Goal: Task Accomplishment & Management: Complete application form

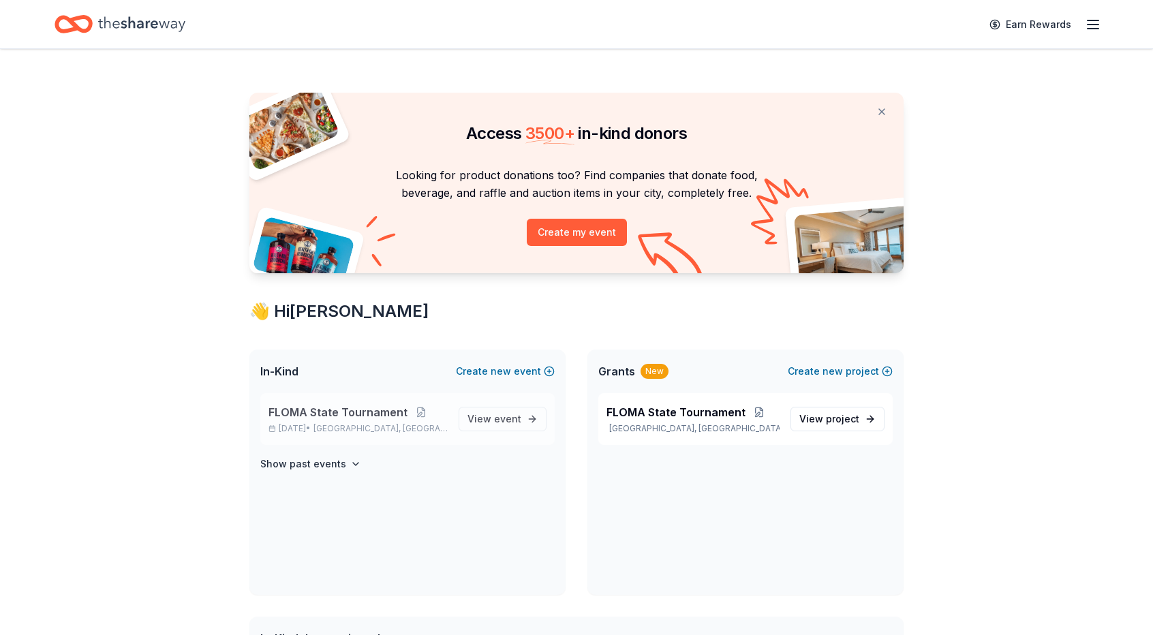
click at [322, 408] on span "FLOMA State Tournament" at bounding box center [337, 412] width 139 height 16
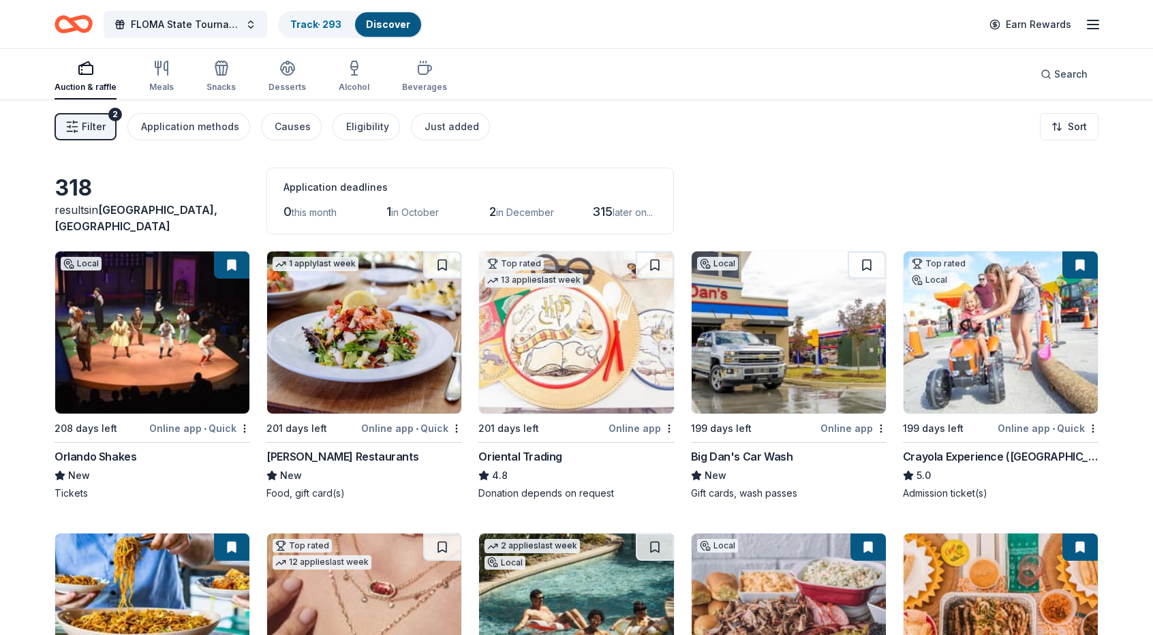
click at [82, 125] on span "Filter" at bounding box center [94, 127] width 24 height 16
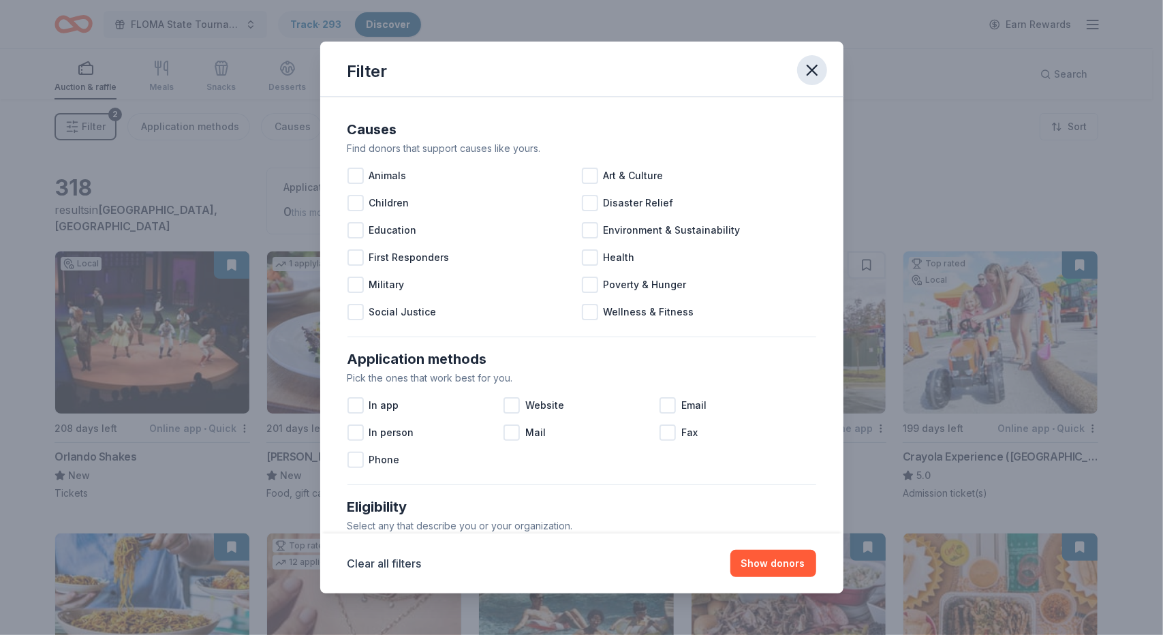
click at [812, 67] on icon "button" at bounding box center [812, 70] width 19 height 19
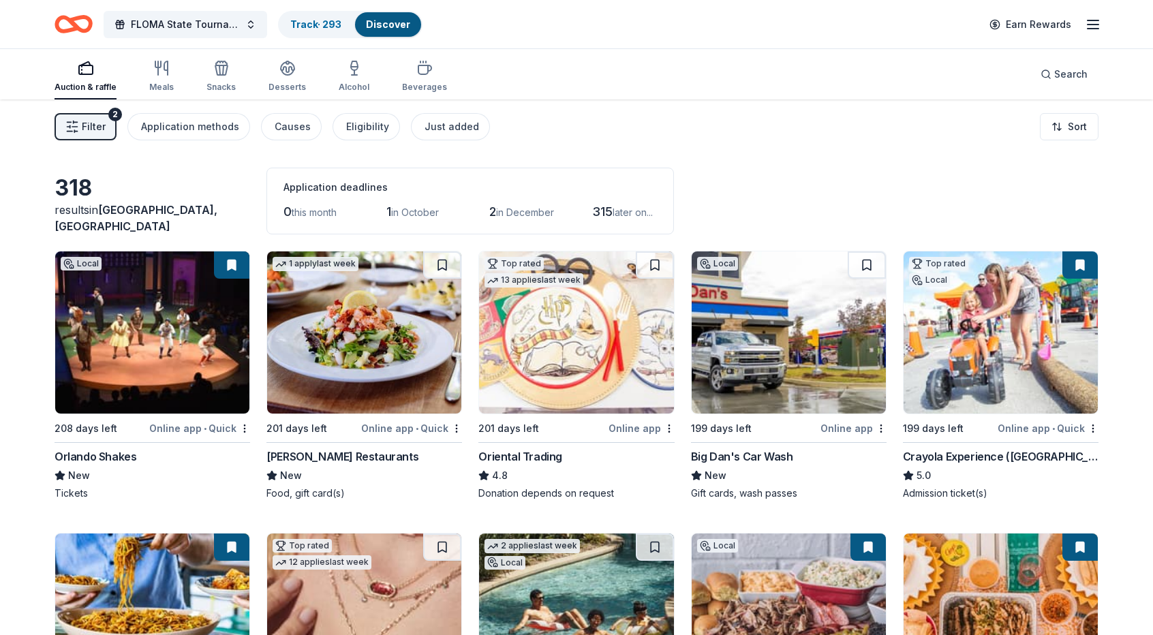
click at [415, 210] on span "in October" at bounding box center [415, 212] width 48 height 12
click at [406, 213] on span "in October" at bounding box center [415, 212] width 48 height 12
click at [188, 127] on div "Application methods" at bounding box center [190, 127] width 98 height 16
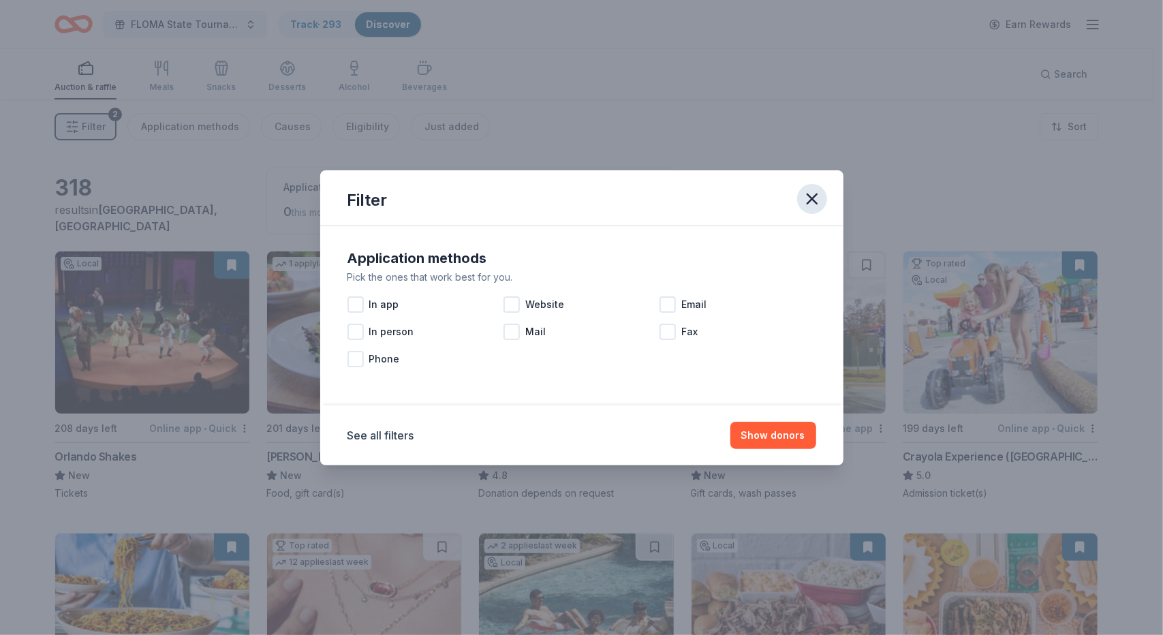
click at [810, 203] on icon "button" at bounding box center [812, 198] width 19 height 19
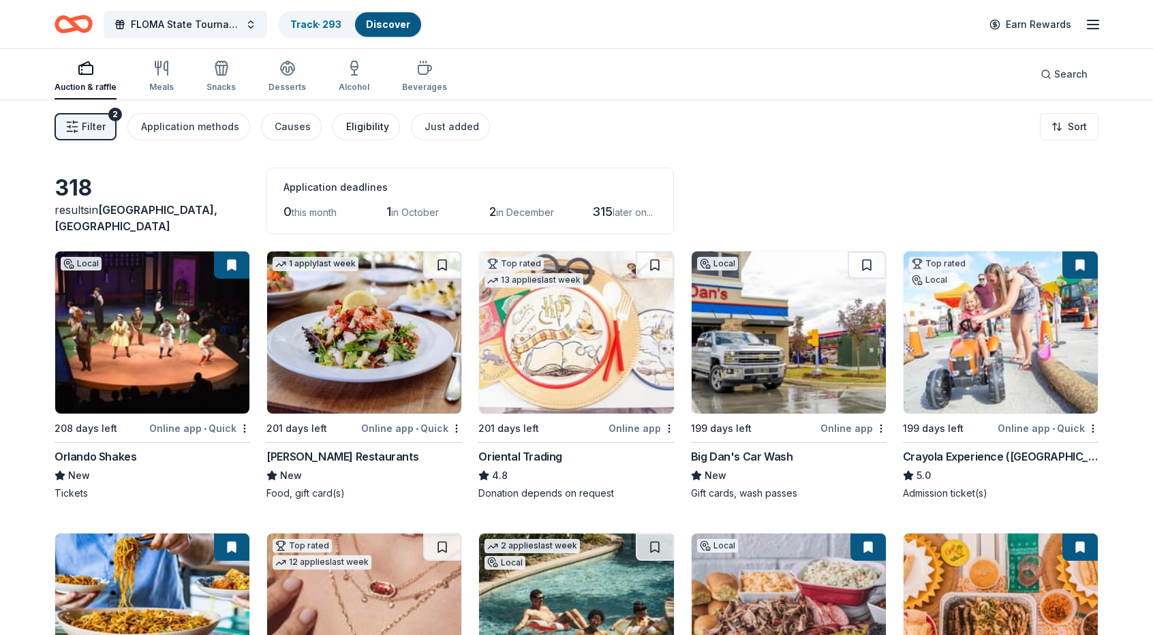
click at [356, 126] on div "Eligibility" at bounding box center [367, 127] width 43 height 16
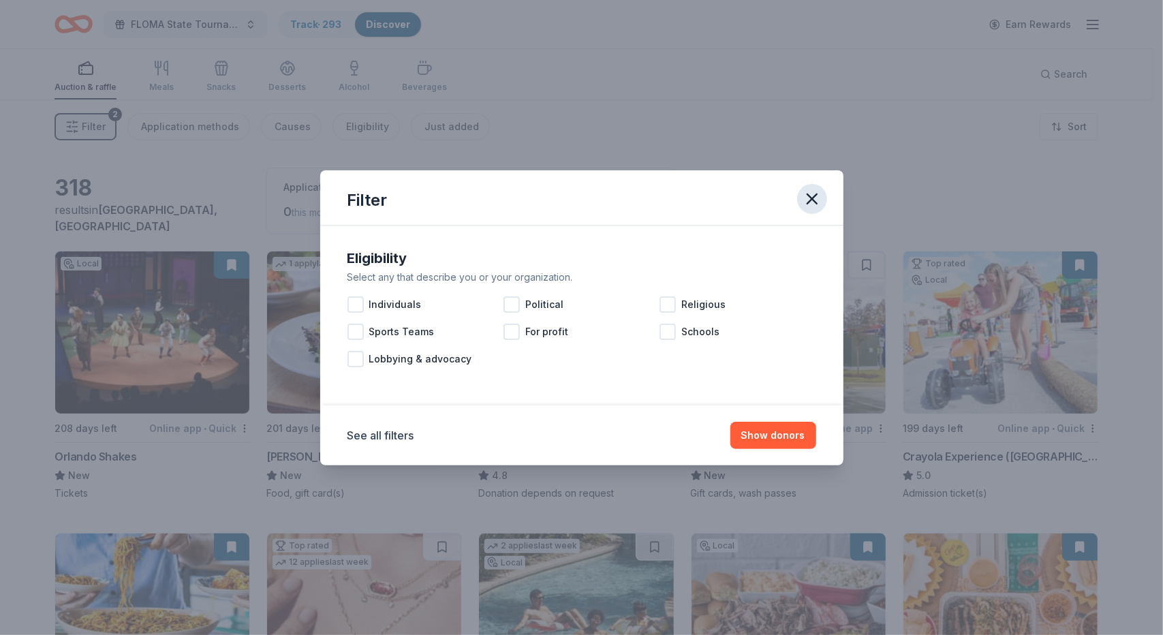
click at [810, 201] on icon "button" at bounding box center [813, 199] width 10 height 10
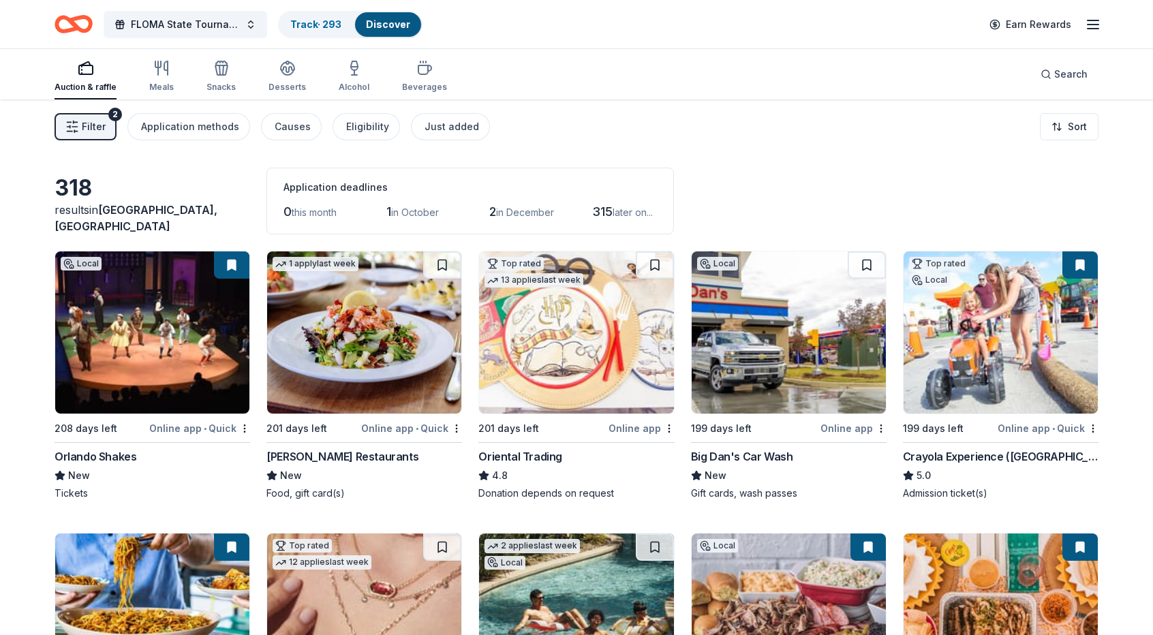
click at [383, 23] on link "Discover" at bounding box center [388, 24] width 44 height 12
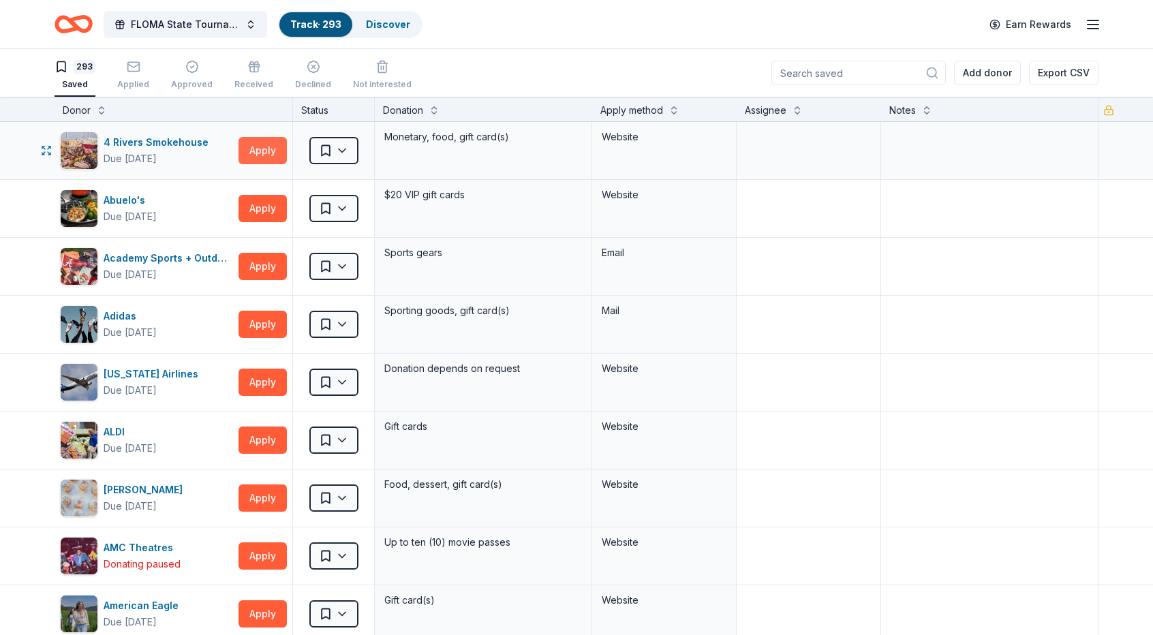
click at [266, 149] on button "Apply" at bounding box center [263, 150] width 48 height 27
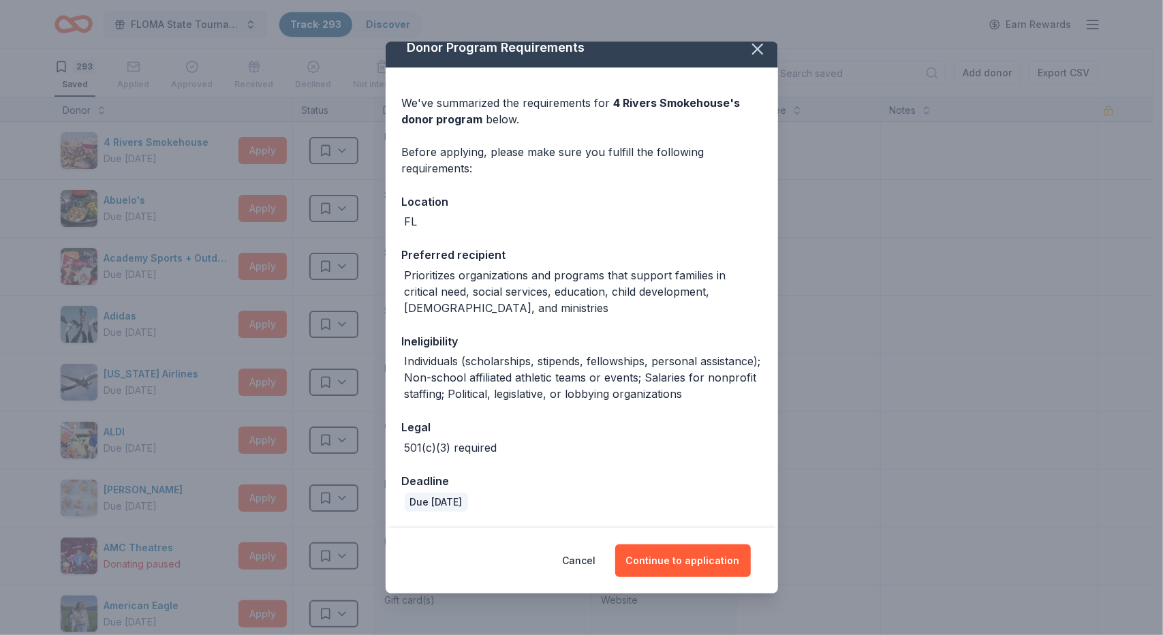
scroll to position [29, 0]
click at [699, 555] on button "Continue to application" at bounding box center [683, 560] width 136 height 33
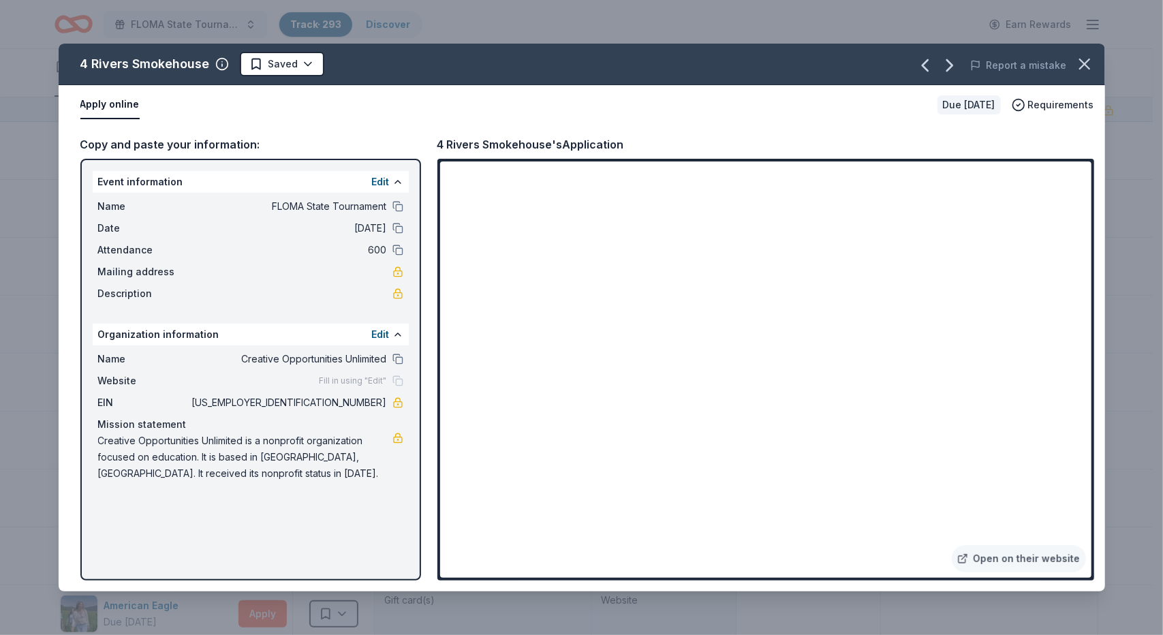
click at [720, 108] on div "Apply online" at bounding box center [503, 105] width 846 height 29
click at [1063, 102] on span "Requirements" at bounding box center [1061, 105] width 66 height 16
click at [764, 105] on div "Apply online" at bounding box center [503, 105] width 846 height 29
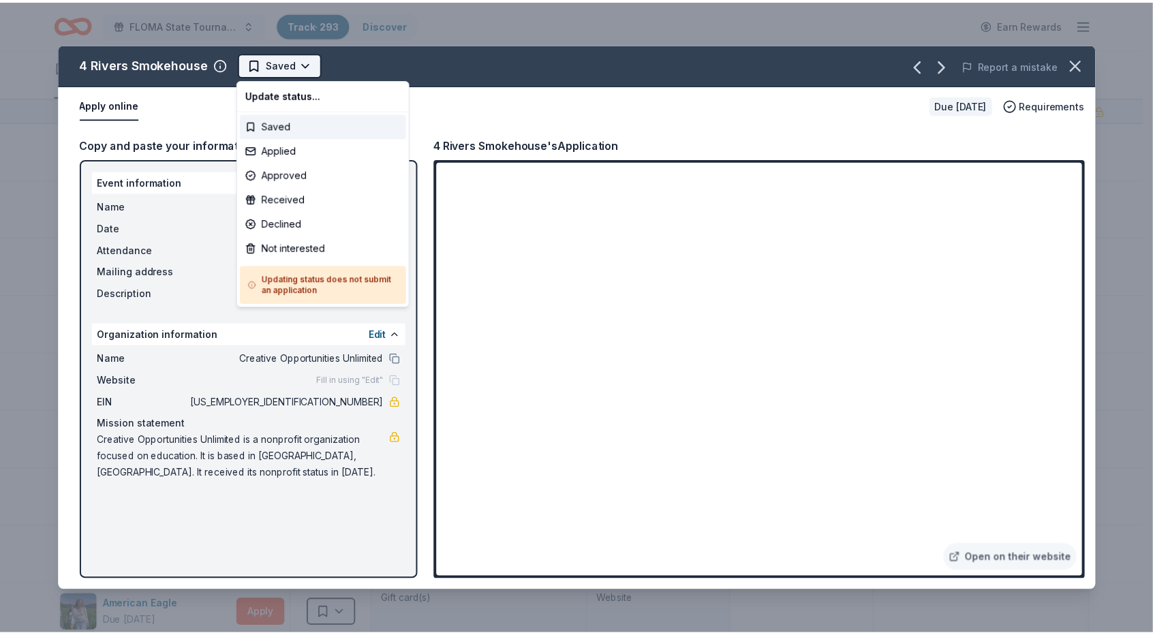
scroll to position [0, 0]
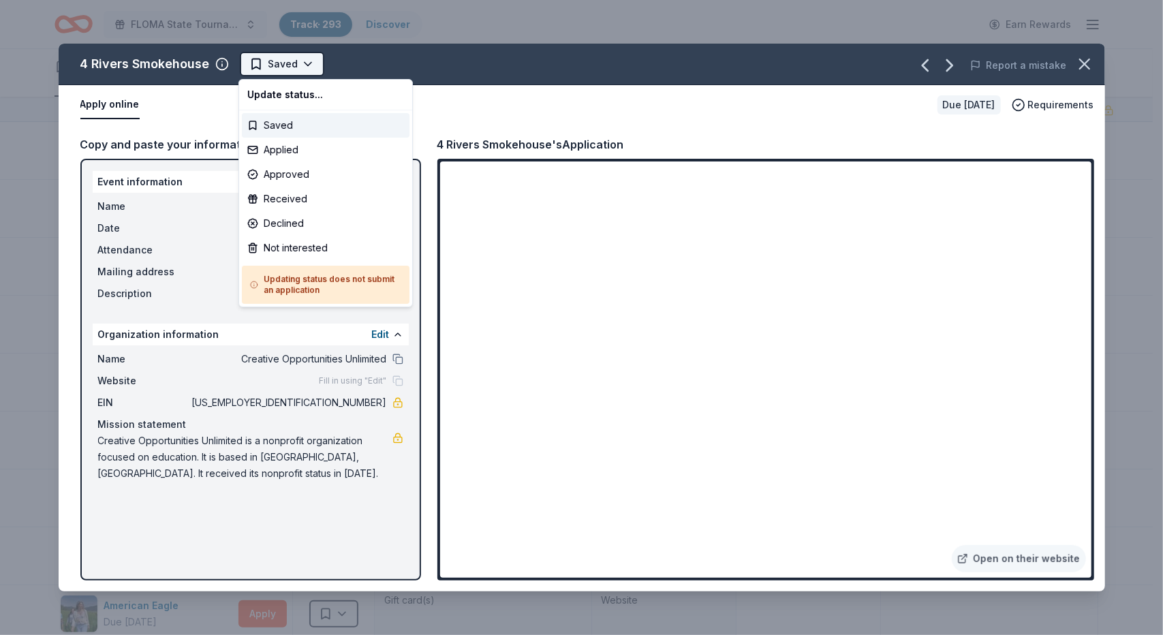
click at [305, 63] on html "FLOMA State Tournament Track · 293 Discover Earn Rewards 293 Saved Applied Appr…" at bounding box center [581, 317] width 1163 height 635
click at [286, 126] on div "Saved" at bounding box center [326, 125] width 168 height 25
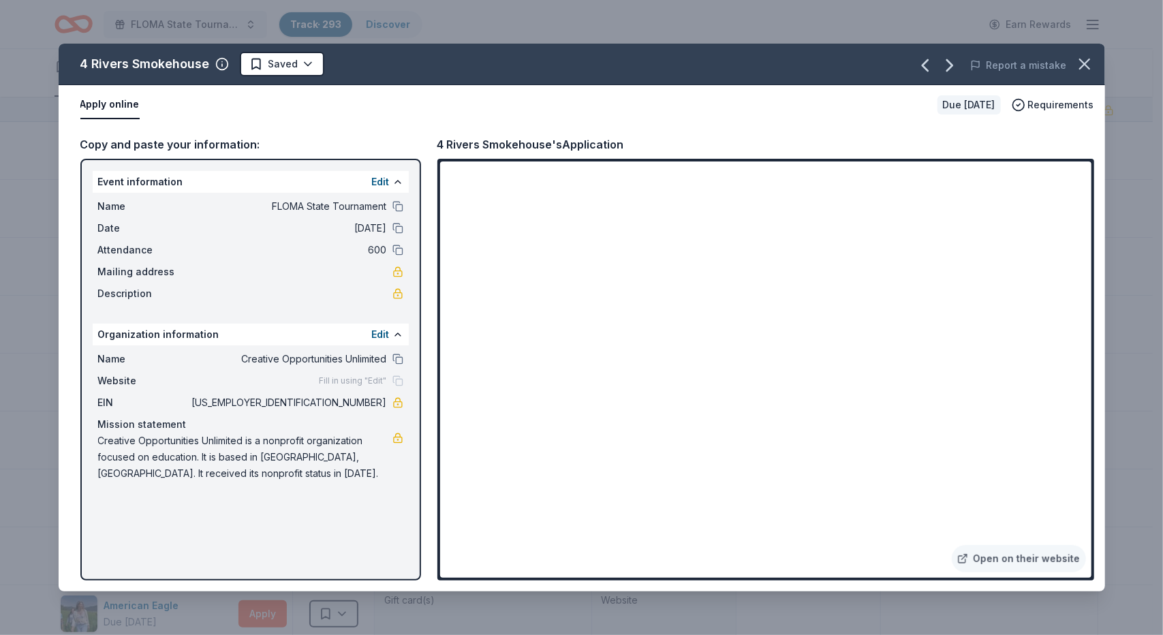
click at [568, 27] on div "4 Rivers Smokehouse Saved Report a mistake Apply online Due [DATE] Requirements…" at bounding box center [581, 317] width 1163 height 635
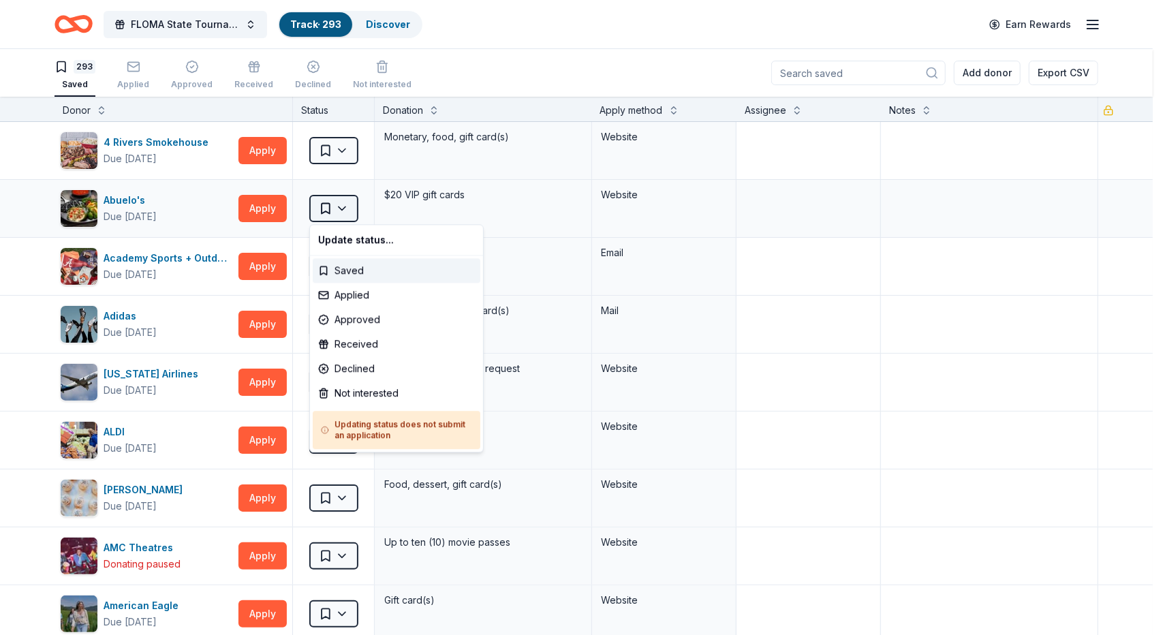
click at [335, 209] on html "FLOMA State Tournament Track · 293 Discover Earn Rewards 293 Saved Applied Appr…" at bounding box center [581, 317] width 1163 height 635
click at [350, 271] on div "Saved" at bounding box center [397, 270] width 168 height 25
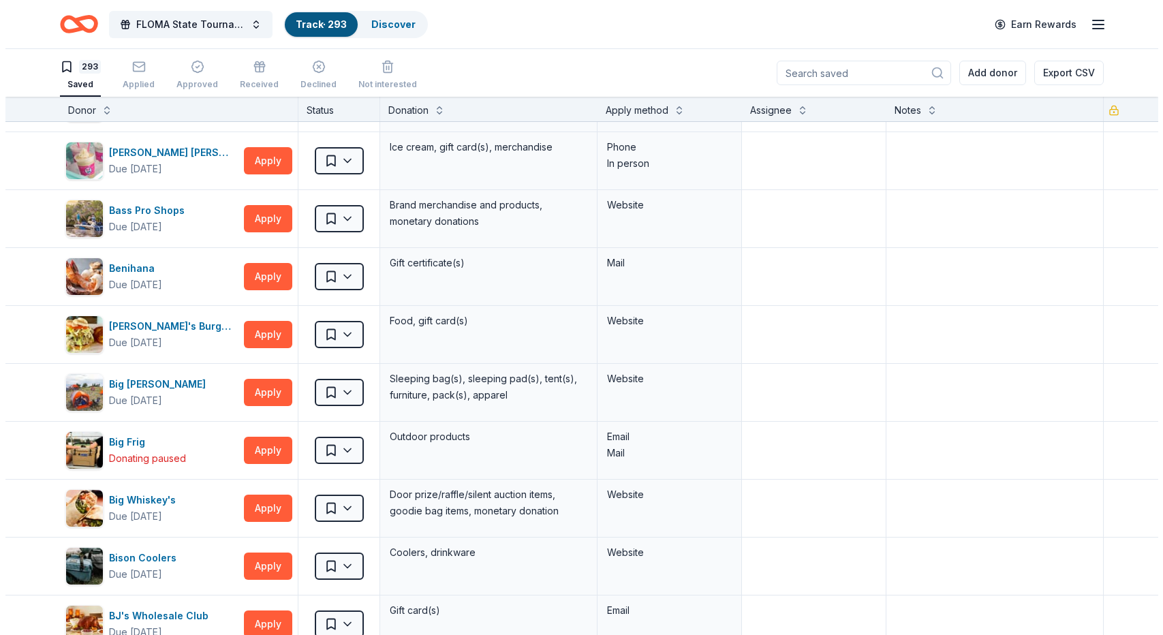
scroll to position [694, 0]
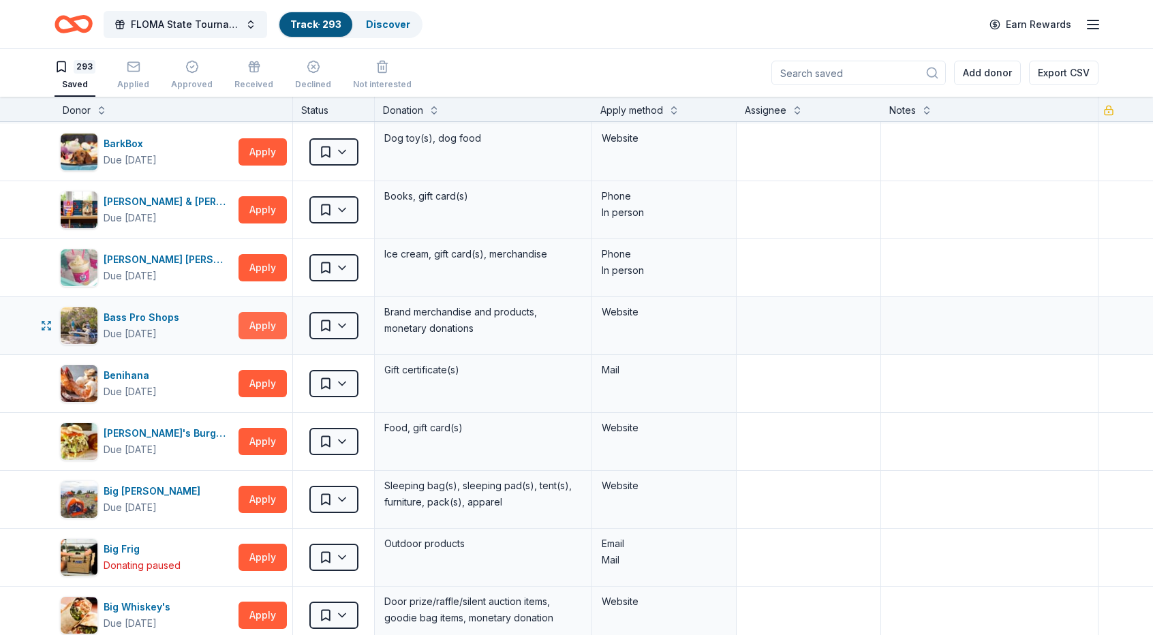
click at [267, 324] on button "Apply" at bounding box center [263, 325] width 48 height 27
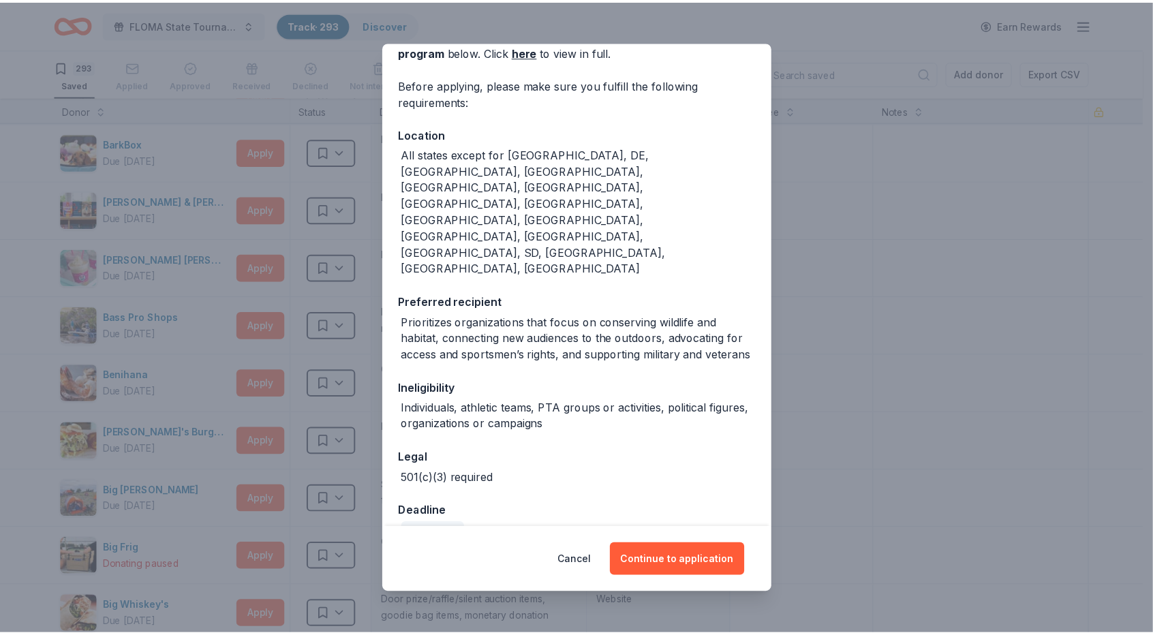
scroll to position [82, 0]
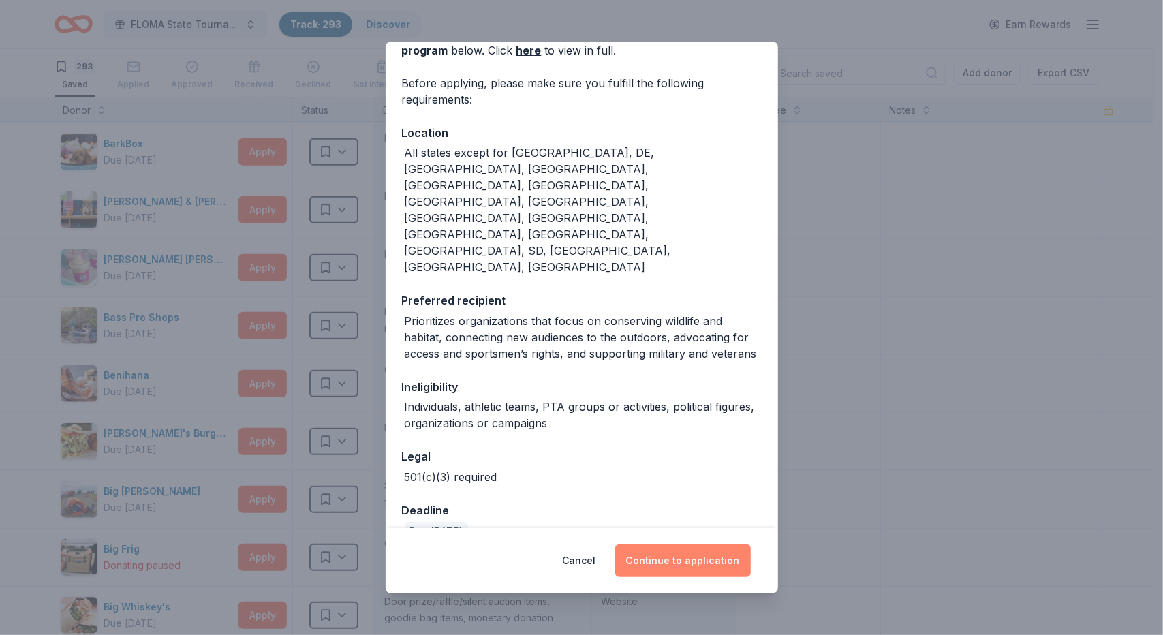
click at [688, 557] on button "Continue to application" at bounding box center [683, 560] width 136 height 33
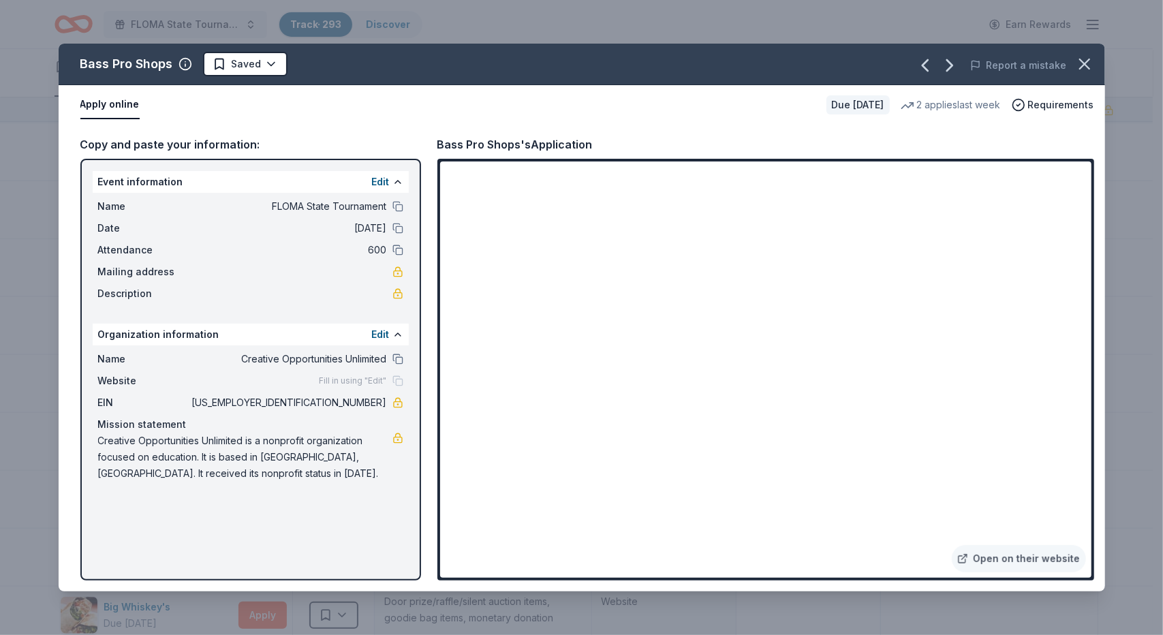
click at [511, 22] on div "Bass Pro Shops Saved Report a mistake Apply online Due [DATE] 2 applies last we…" at bounding box center [581, 317] width 1163 height 635
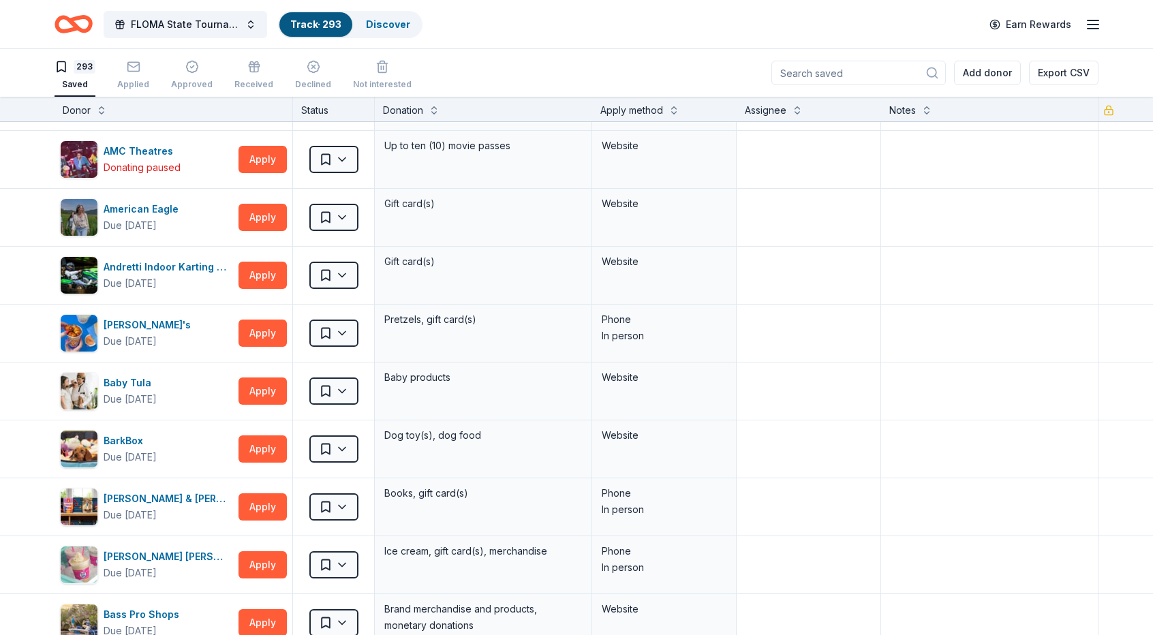
scroll to position [0, 0]
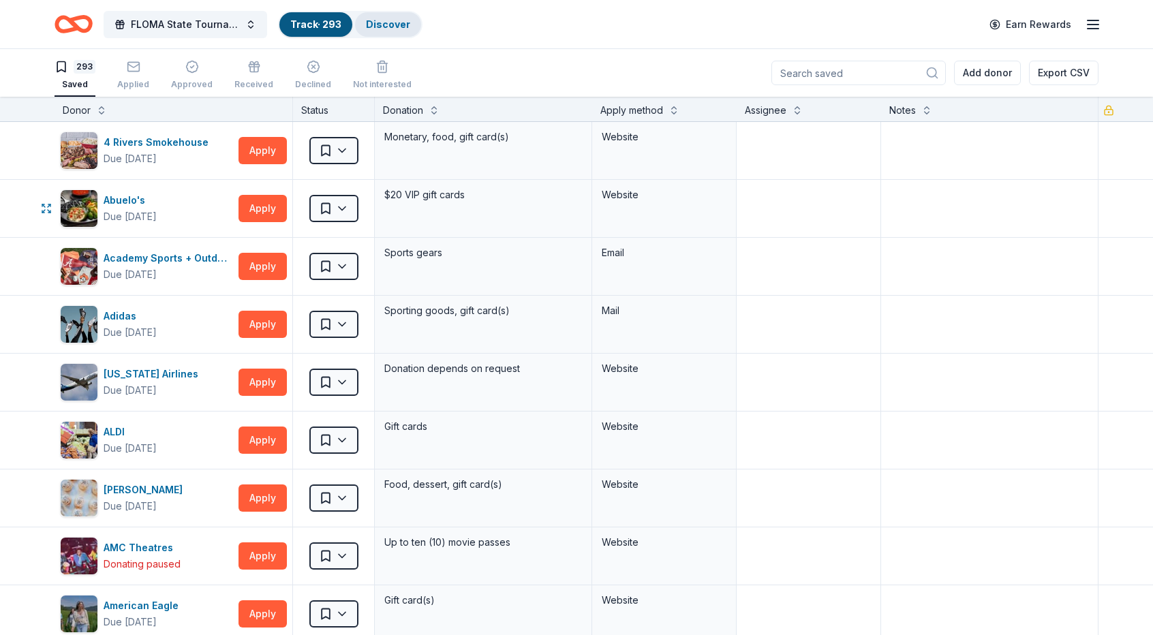
click at [397, 22] on link "Discover" at bounding box center [388, 24] width 44 height 12
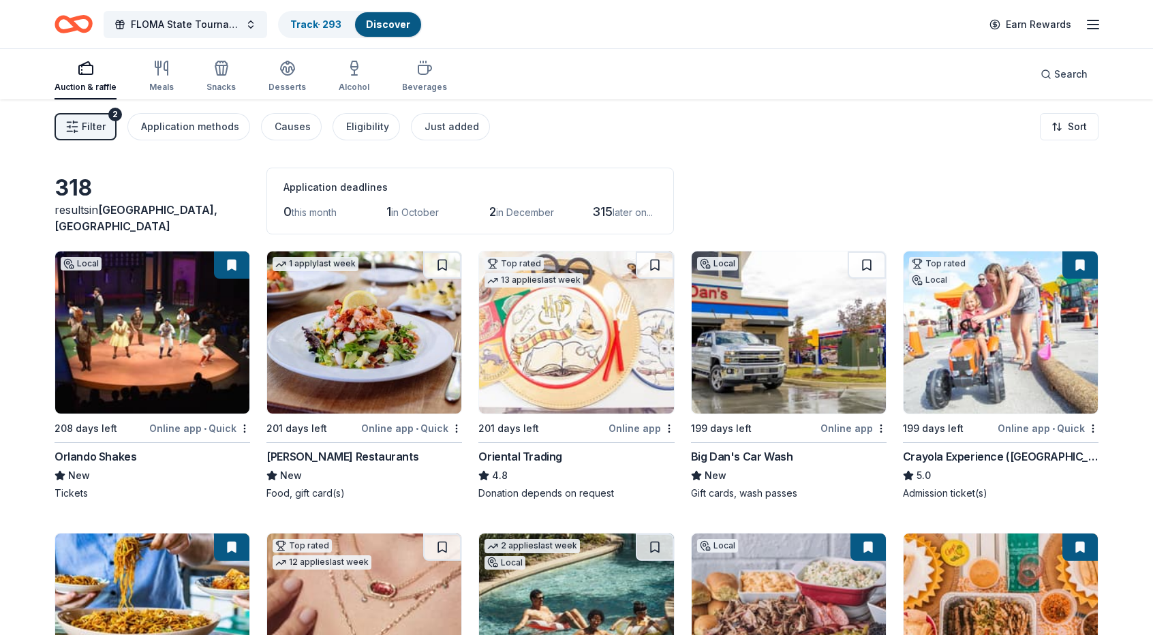
click at [87, 74] on rect "button" at bounding box center [86, 69] width 14 height 9
click at [1073, 73] on span "Search" at bounding box center [1070, 74] width 33 height 16
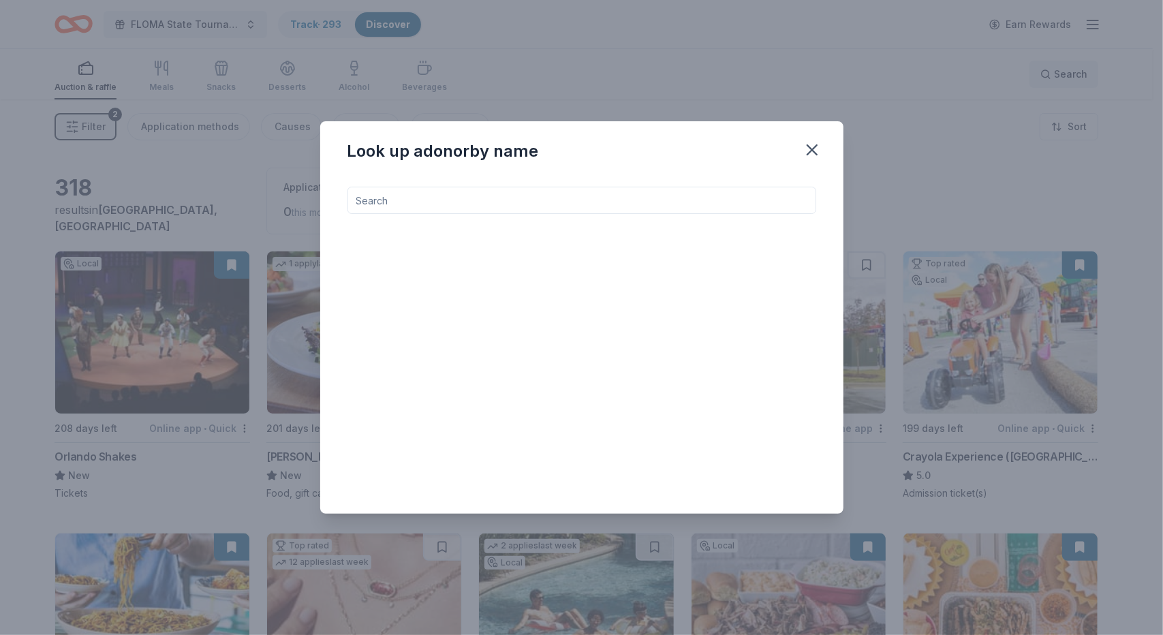
click at [1073, 73] on div "Look up a donor by name" at bounding box center [581, 317] width 1163 height 635
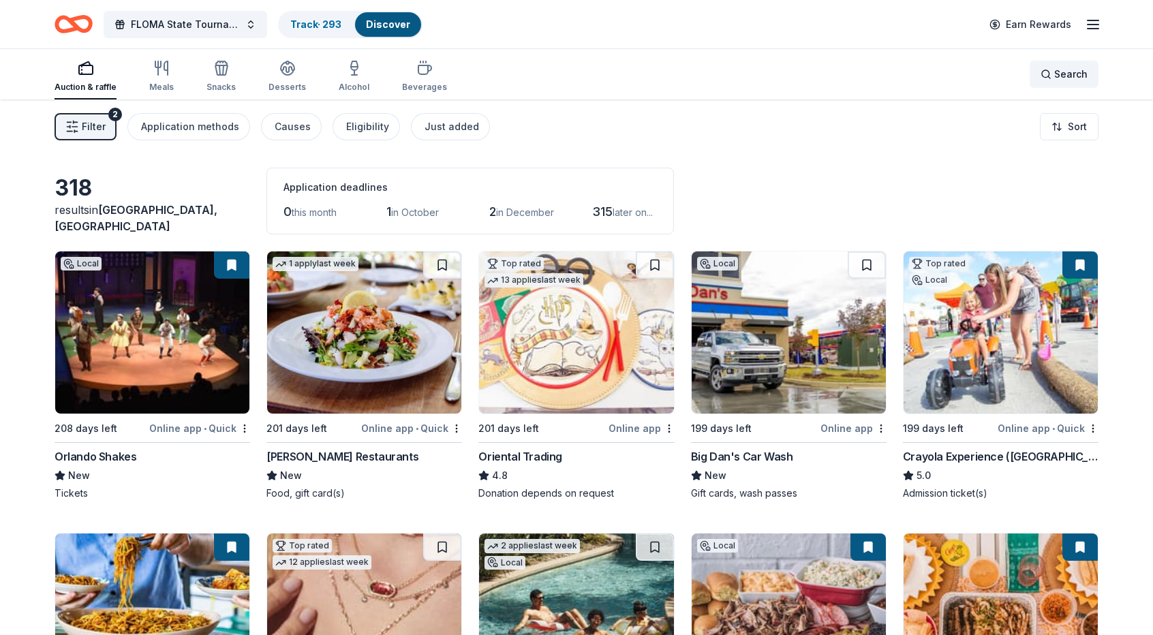
click at [1073, 73] on span "Search" at bounding box center [1070, 74] width 33 height 16
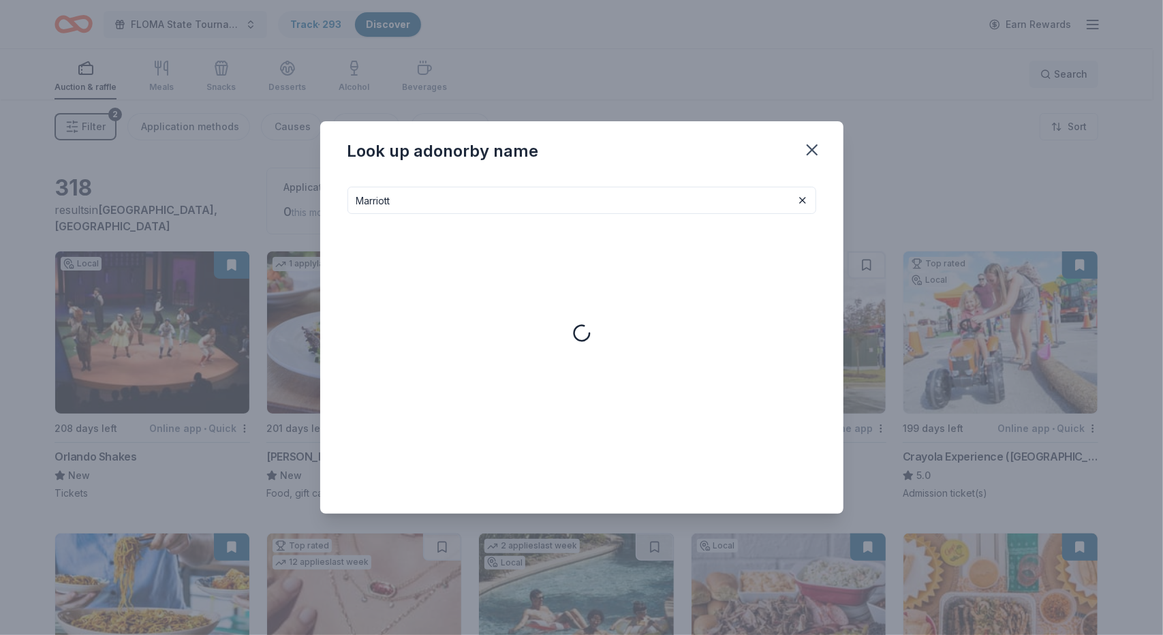
type input "Marriott"
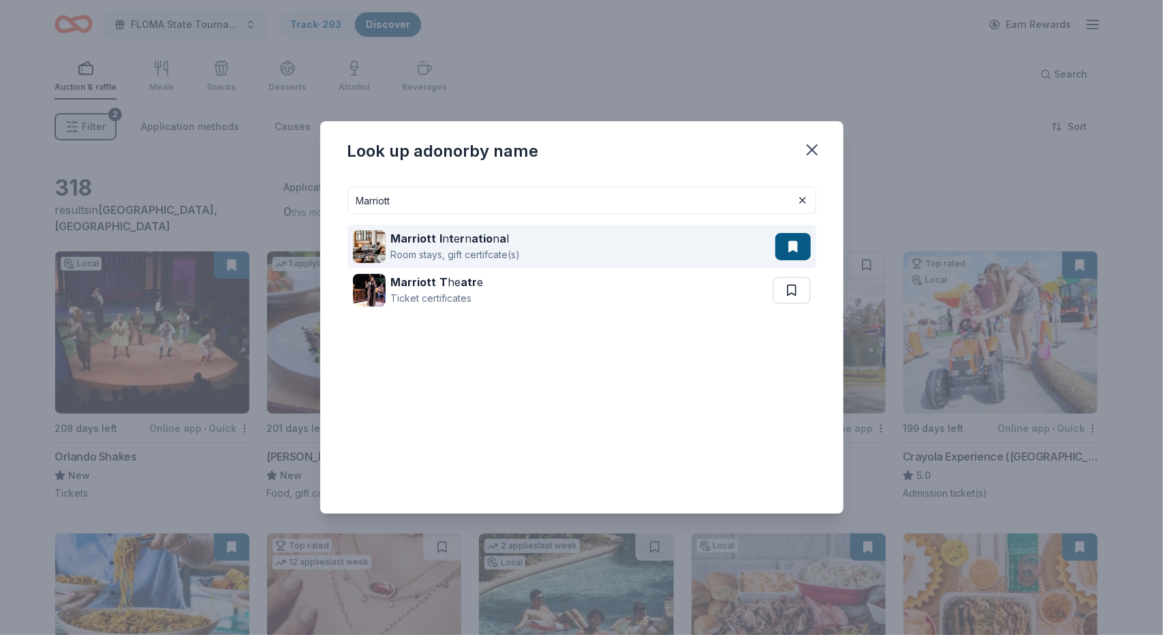
click at [461, 242] on strong "r" at bounding box center [463, 239] width 5 height 14
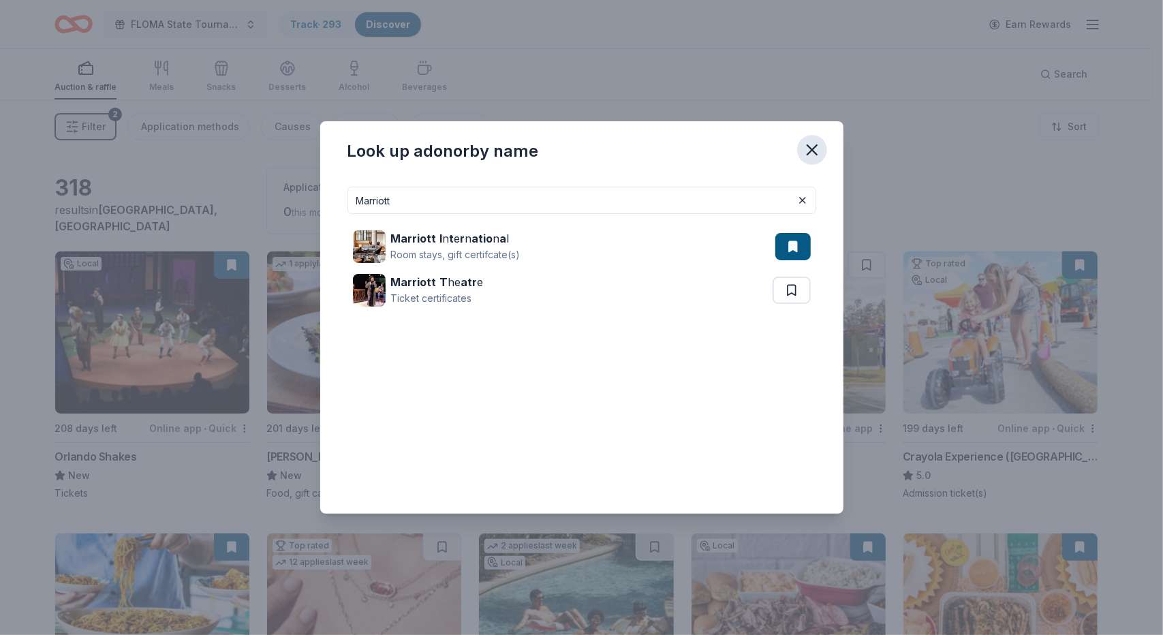
click at [812, 151] on icon "button" at bounding box center [813, 150] width 10 height 10
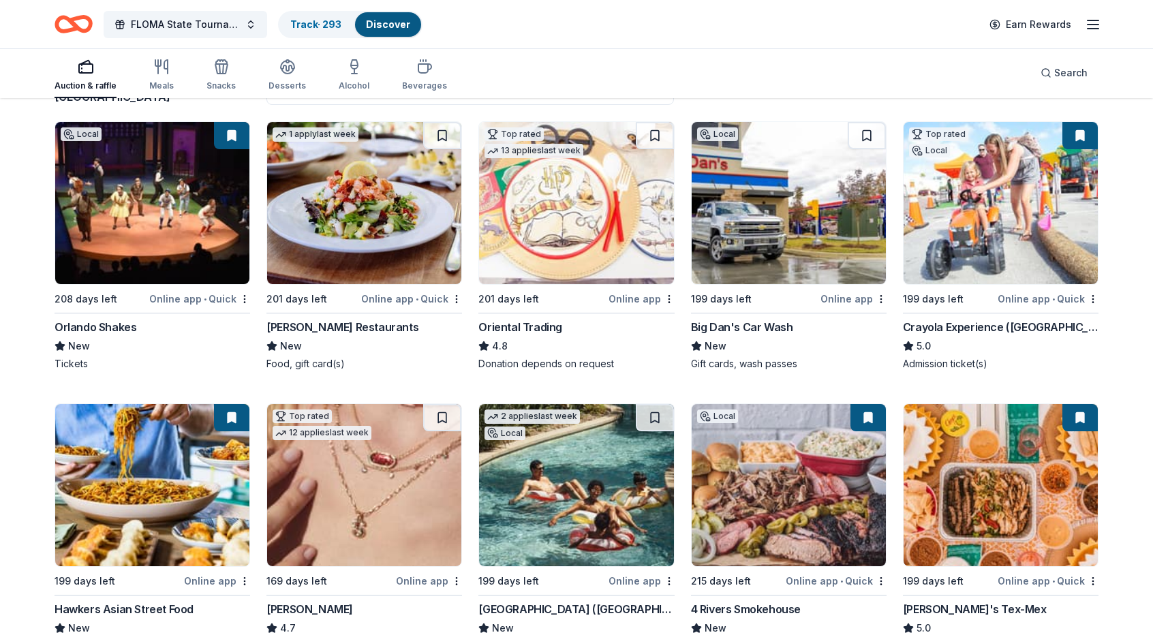
scroll to position [112, 0]
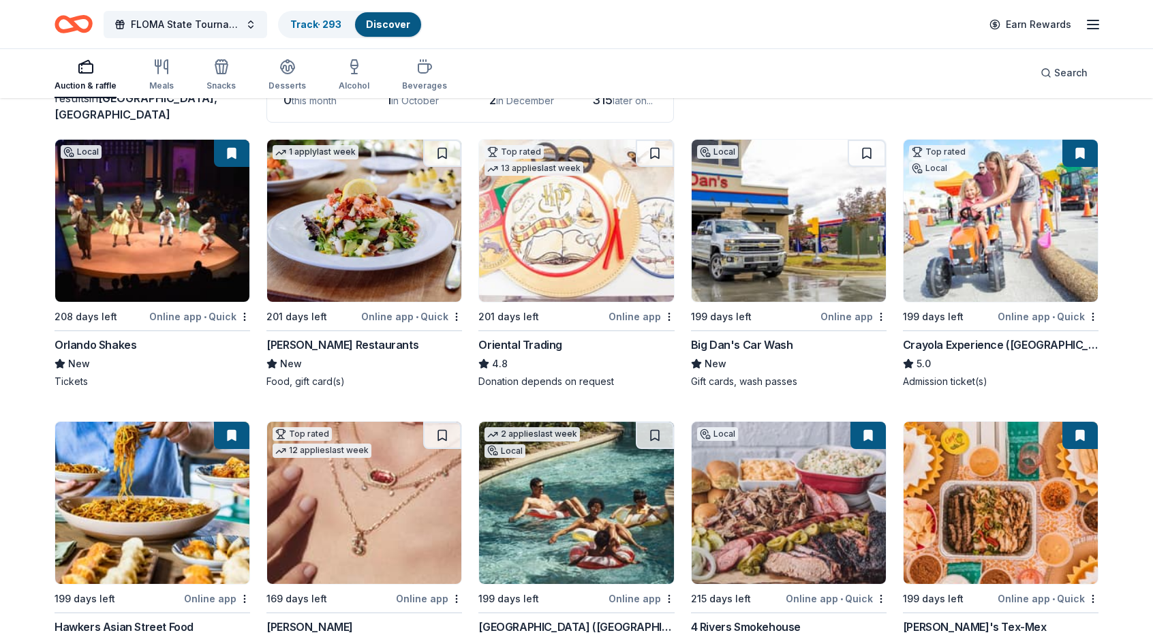
click at [938, 339] on div "Crayola Experience ([GEOGRAPHIC_DATA])" at bounding box center [1001, 345] width 196 height 16
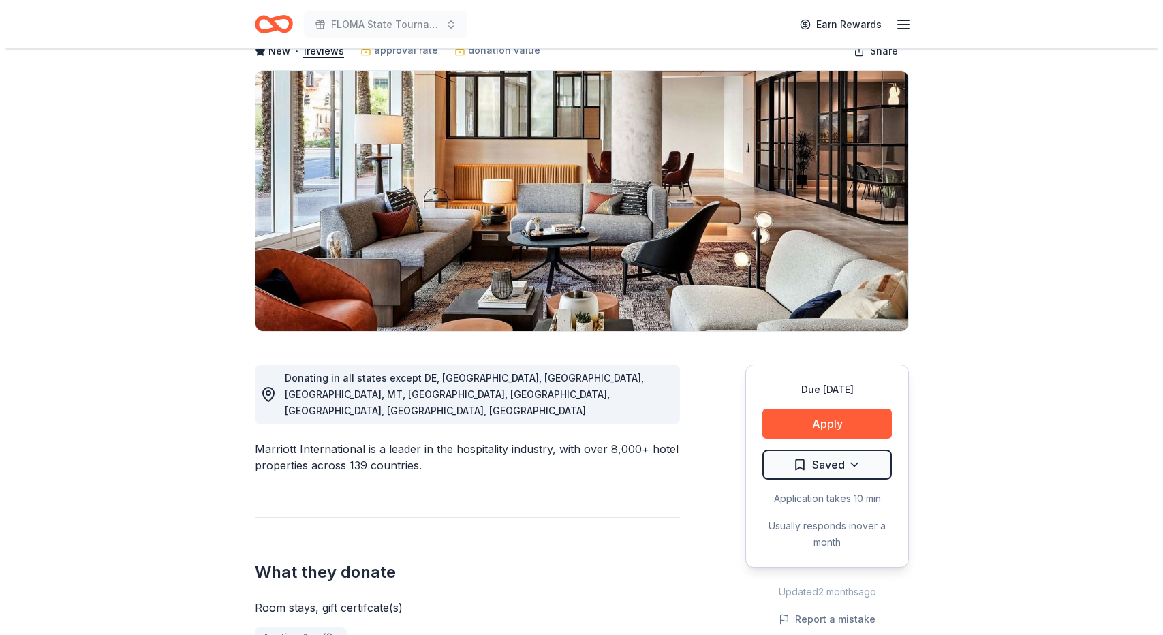
scroll to position [80, 0]
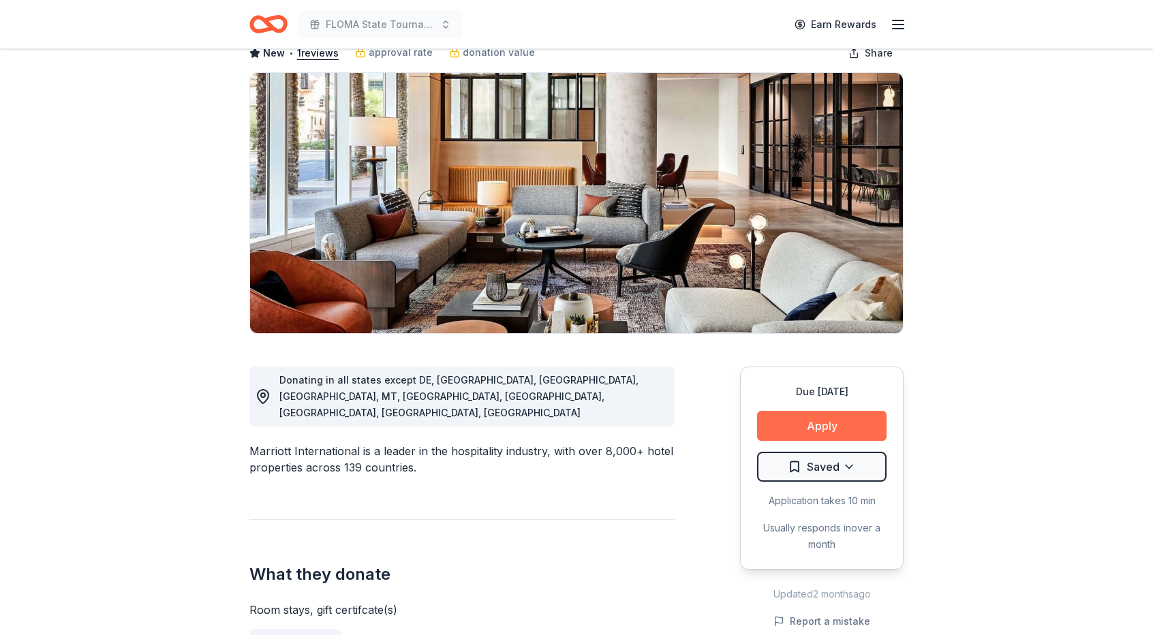
click at [827, 429] on button "Apply" at bounding box center [821, 426] width 129 height 30
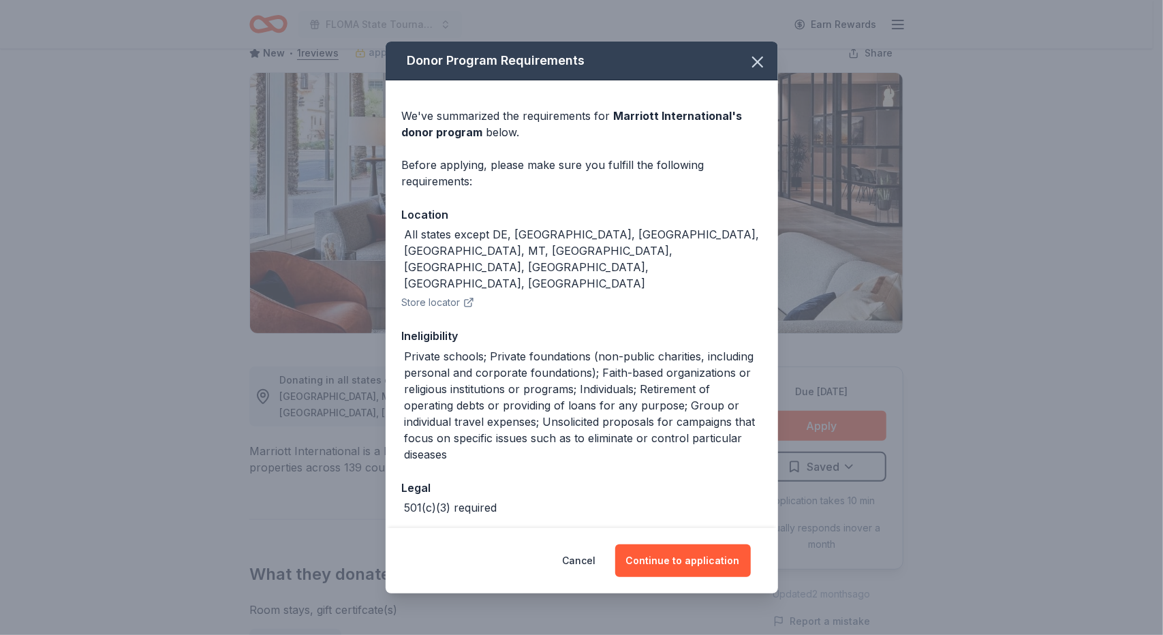
scroll to position [11, 0]
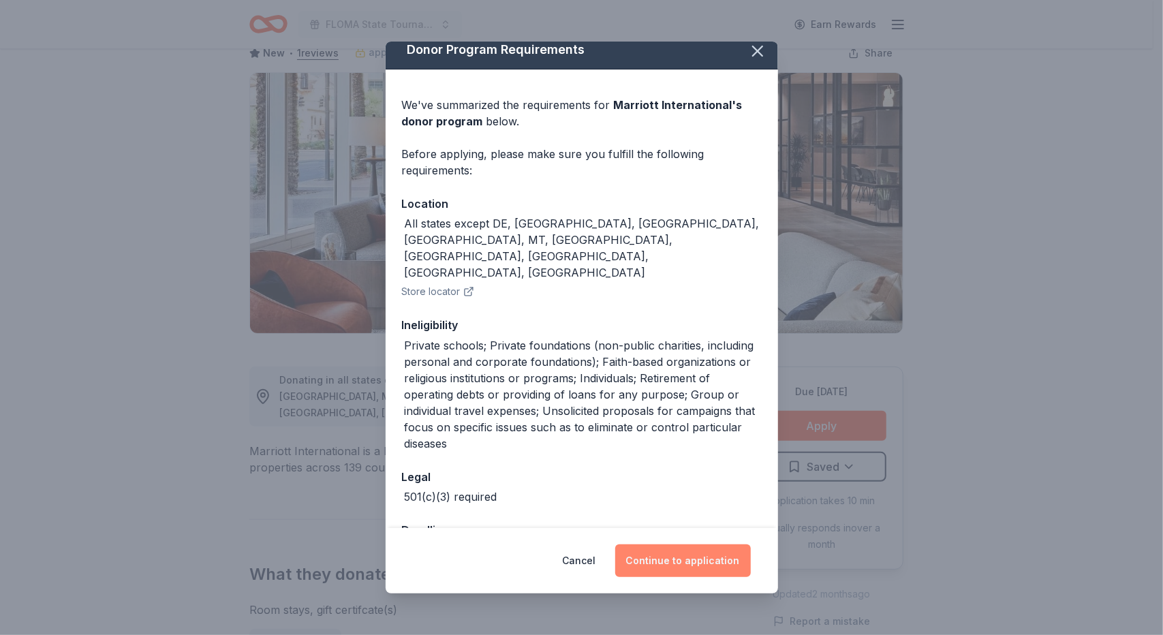
click at [702, 557] on button "Continue to application" at bounding box center [683, 560] width 136 height 33
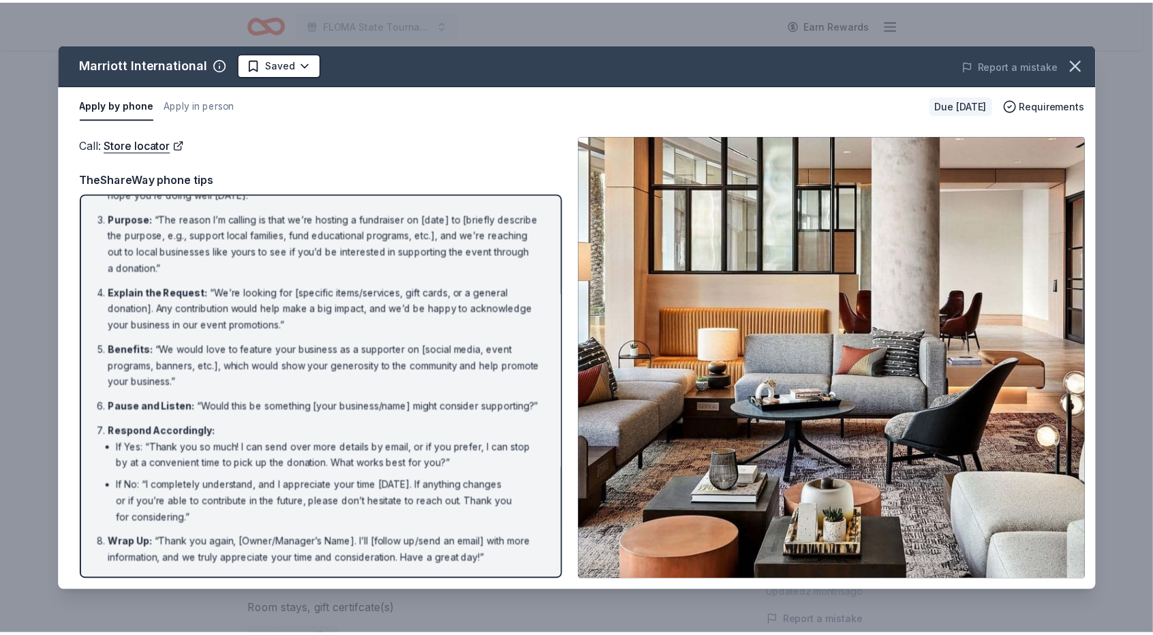
scroll to position [92, 0]
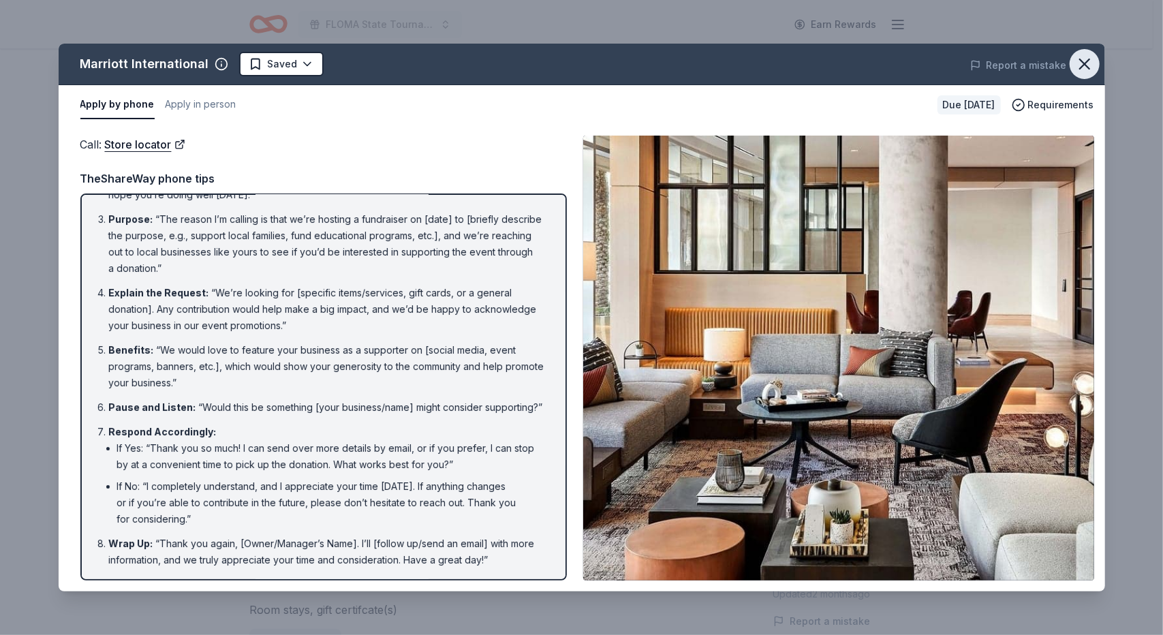
click at [1082, 57] on icon "button" at bounding box center [1084, 64] width 19 height 19
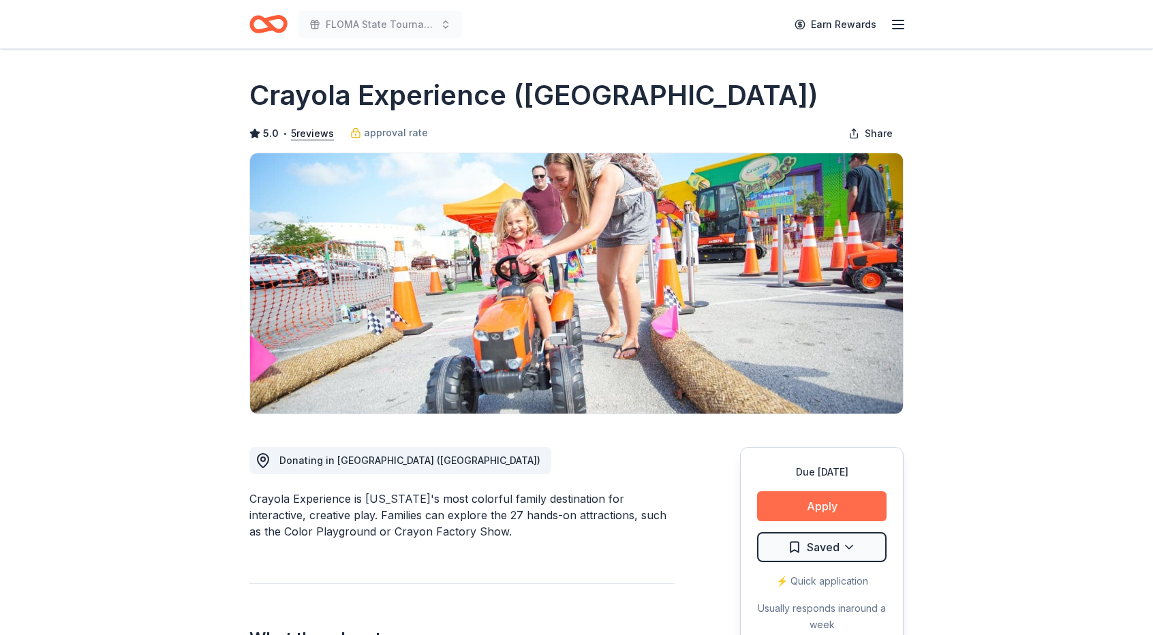
click at [815, 502] on button "Apply" at bounding box center [821, 506] width 129 height 30
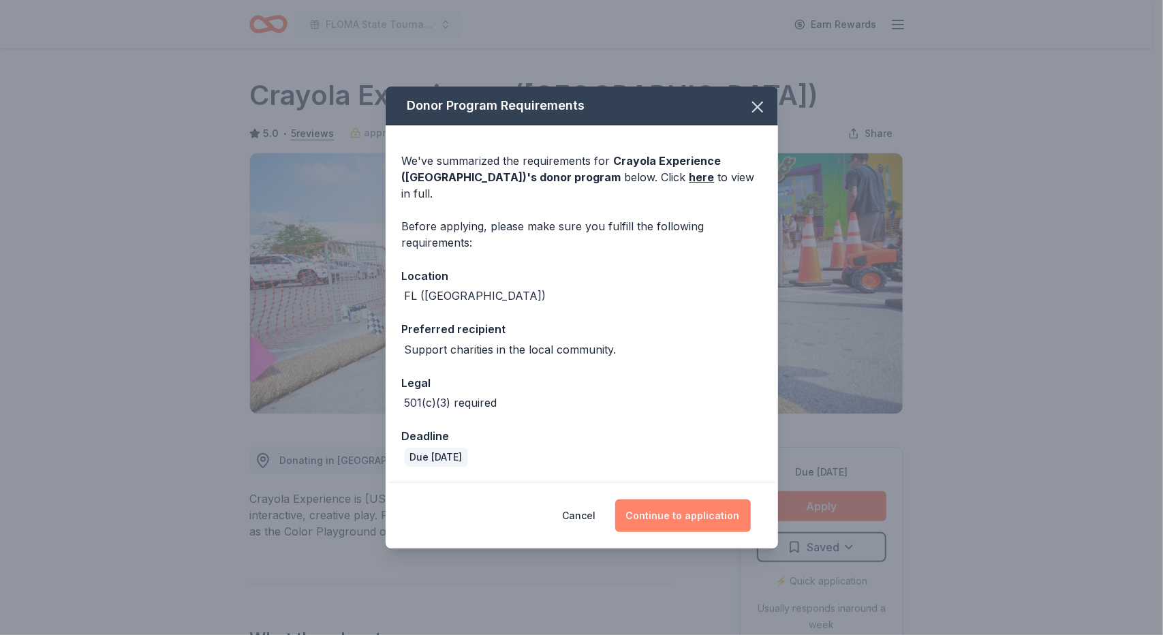
click at [680, 509] on button "Continue to application" at bounding box center [683, 516] width 136 height 33
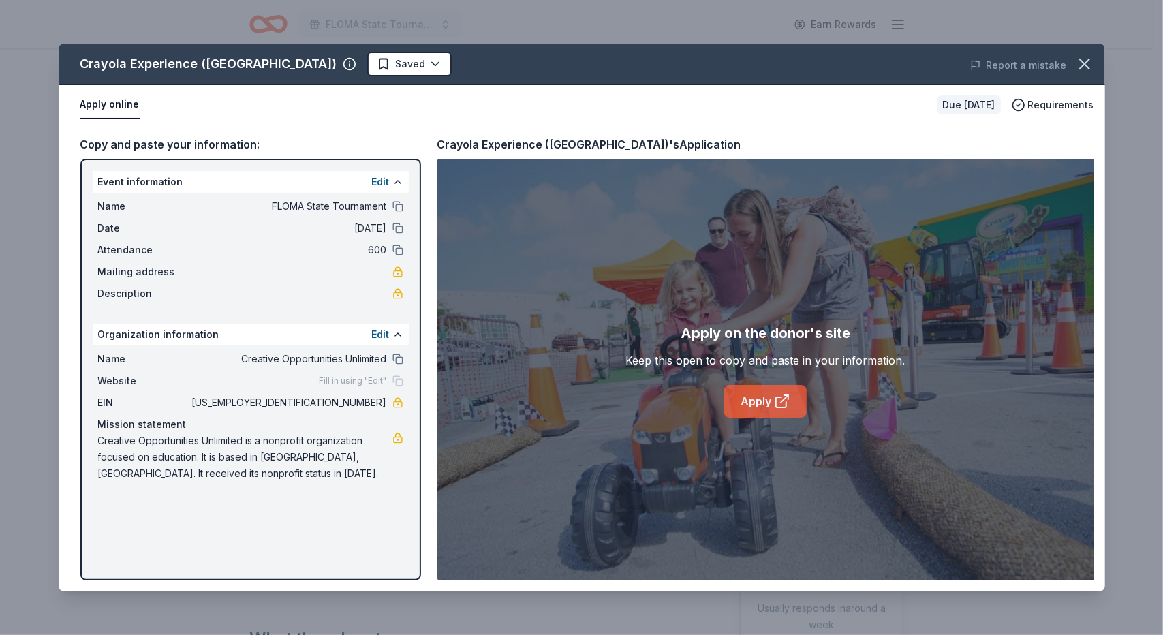
click at [753, 399] on link "Apply" at bounding box center [765, 401] width 82 height 33
click at [1085, 64] on icon "button" at bounding box center [1085, 64] width 10 height 10
